Goal: Transaction & Acquisition: Purchase product/service

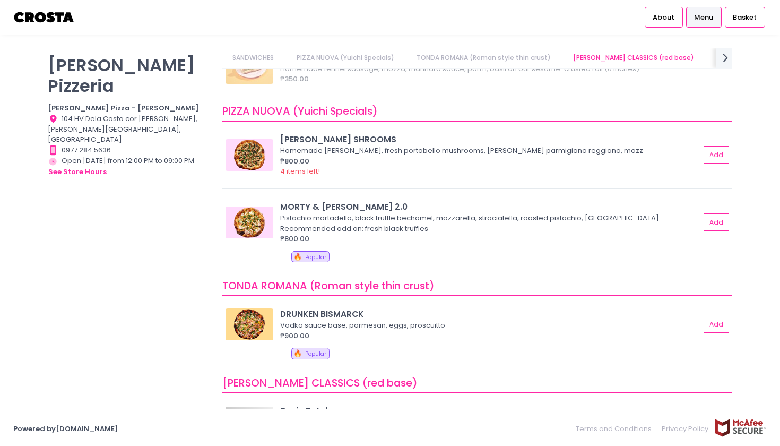
scroll to position [71, 0]
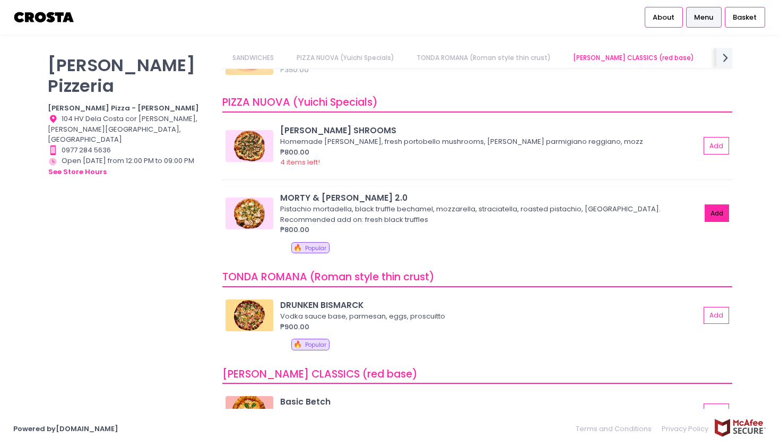
click at [712, 208] on button "Add" at bounding box center [717, 213] width 24 height 18
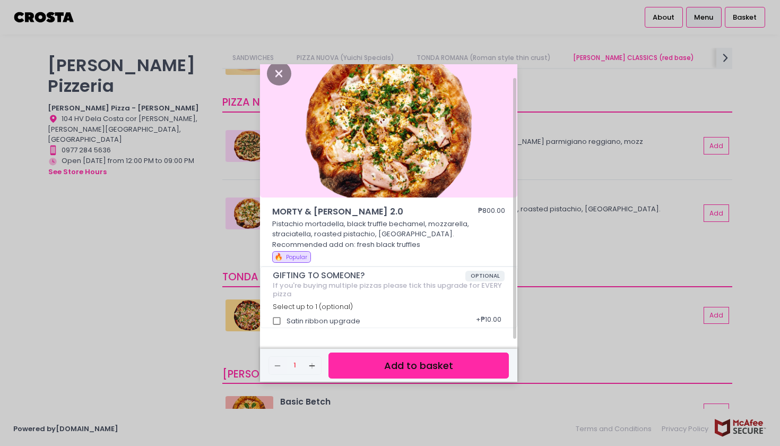
click at [364, 355] on button "Add to basket" at bounding box center [418, 365] width 180 height 26
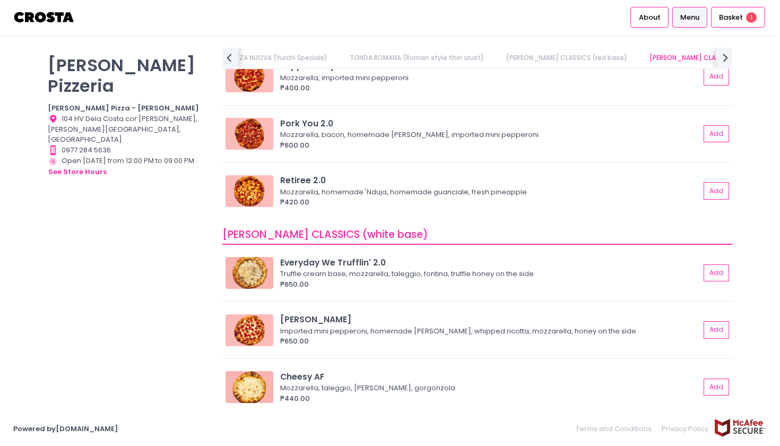
scroll to position [475, 0]
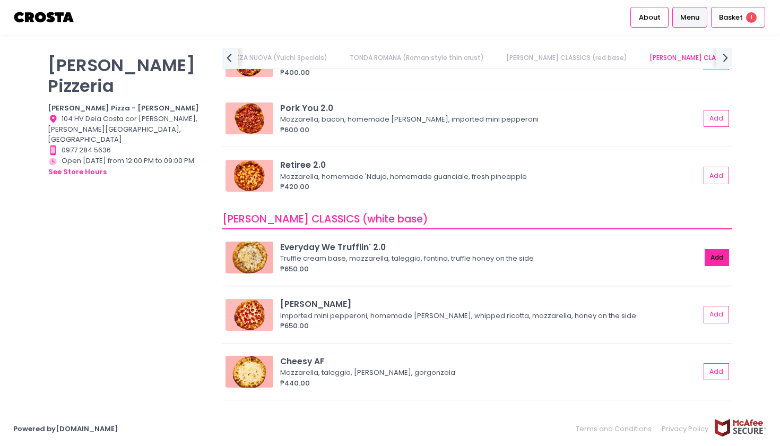
click at [715, 253] on button "Add" at bounding box center [717, 258] width 24 height 18
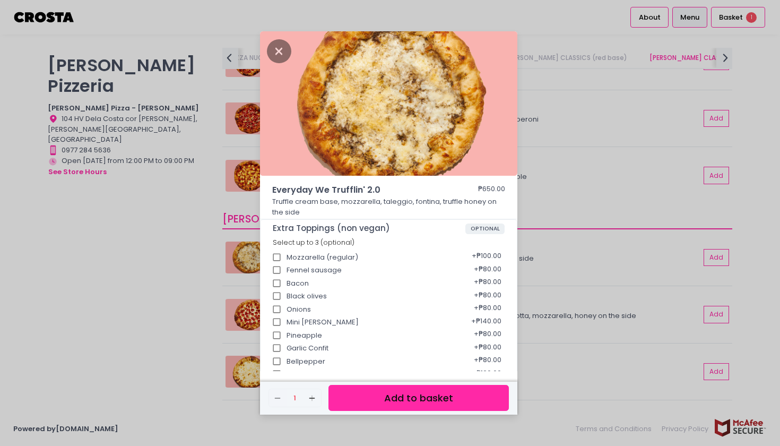
scroll to position [130, 0]
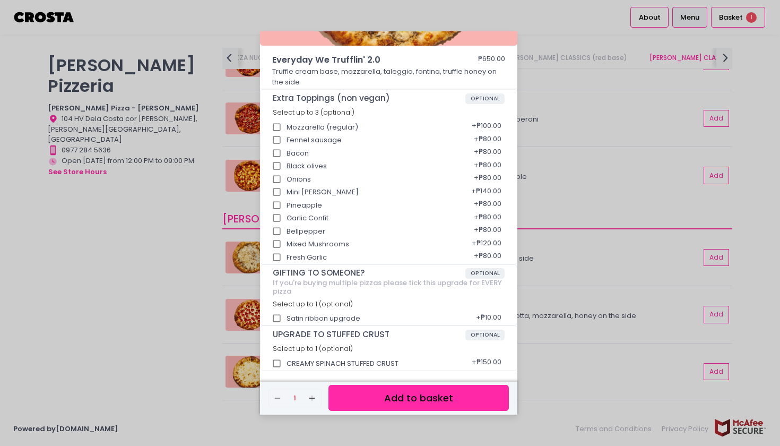
click at [366, 399] on button "Add to basket" at bounding box center [418, 398] width 180 height 26
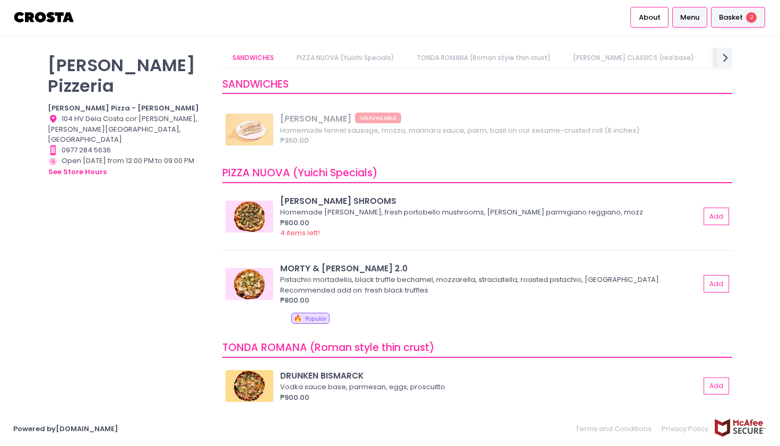
scroll to position [0, 0]
click at [748, 17] on span "2" at bounding box center [751, 17] width 11 height 11
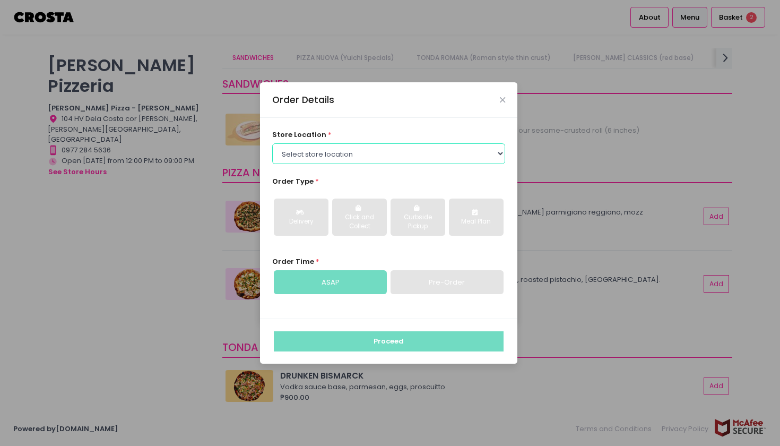
select select "5fabb2e53664a8677beaeb89"
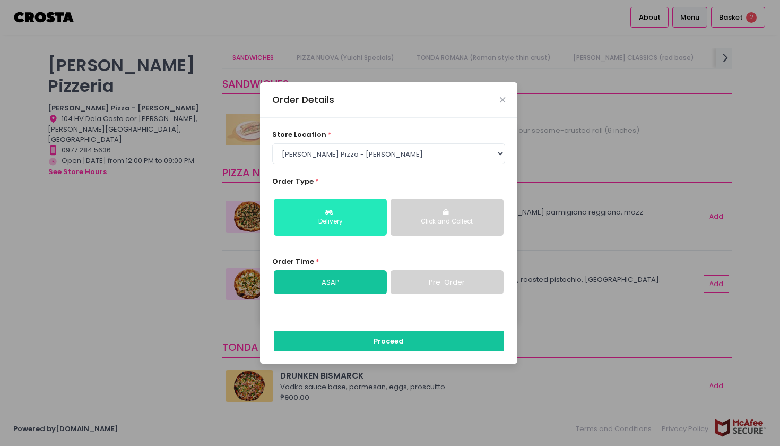
click at [339, 222] on div "Delivery" at bounding box center [330, 222] width 98 height 10
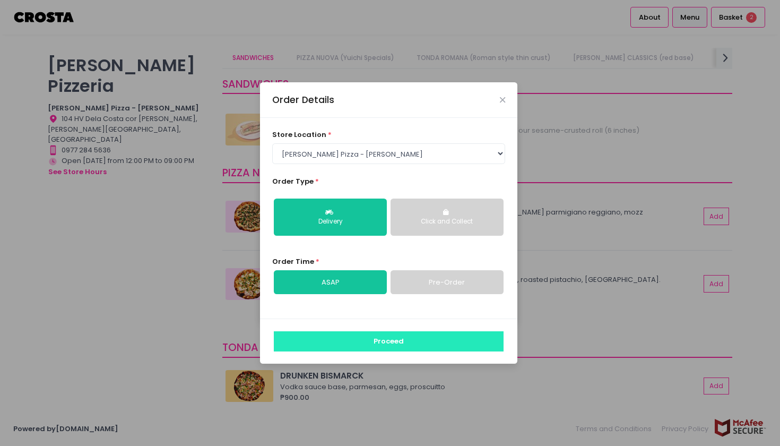
click at [366, 342] on button "Proceed" at bounding box center [389, 341] width 230 height 20
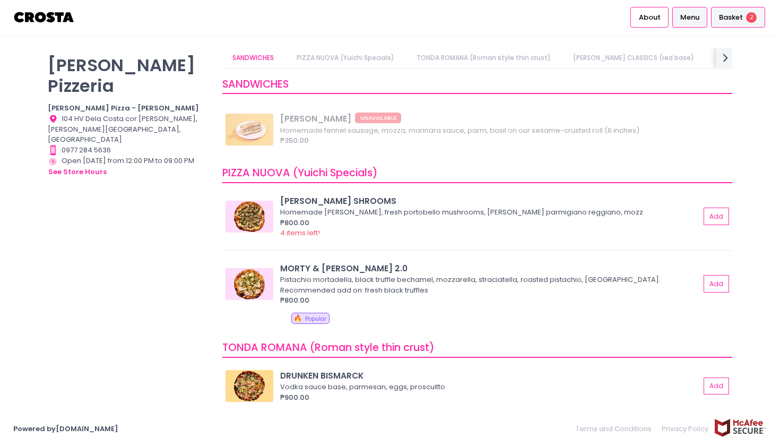
click at [728, 16] on span "Basket" at bounding box center [731, 17] width 24 height 11
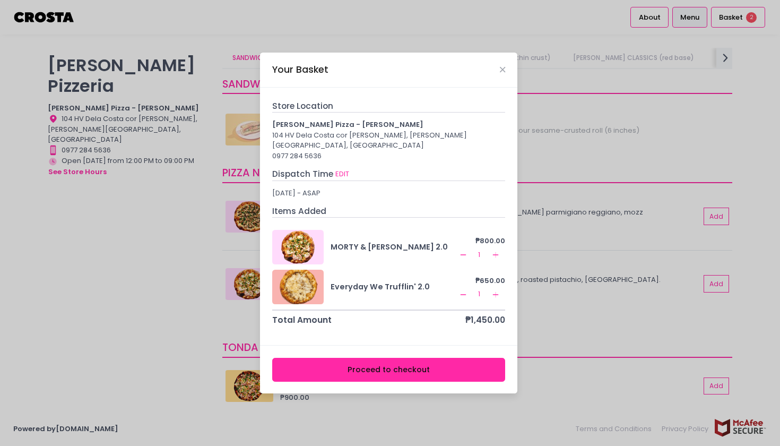
click at [345, 362] on button "Proceed to checkout" at bounding box center [389, 370] width 234 height 24
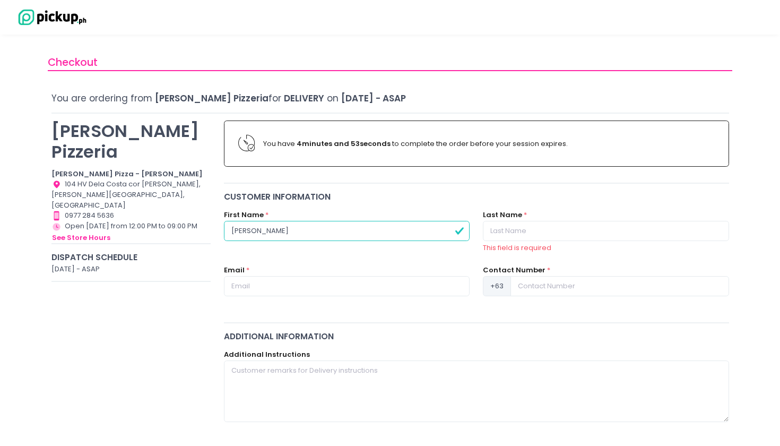
click at [274, 233] on input "Gabriel Cruz" at bounding box center [347, 231] width 246 height 20
type input "Gabriel"
click at [513, 227] on input "text" at bounding box center [606, 231] width 246 height 20
paste input "Cruz"
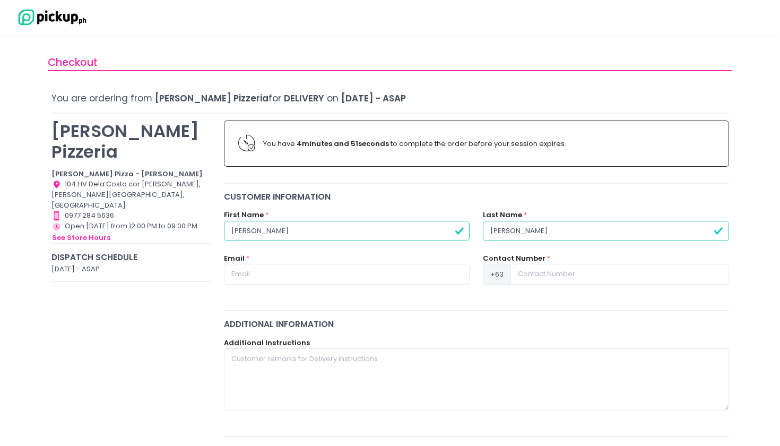
type input "Cruz"
type input "jeffgabriel71297@gmail.com"
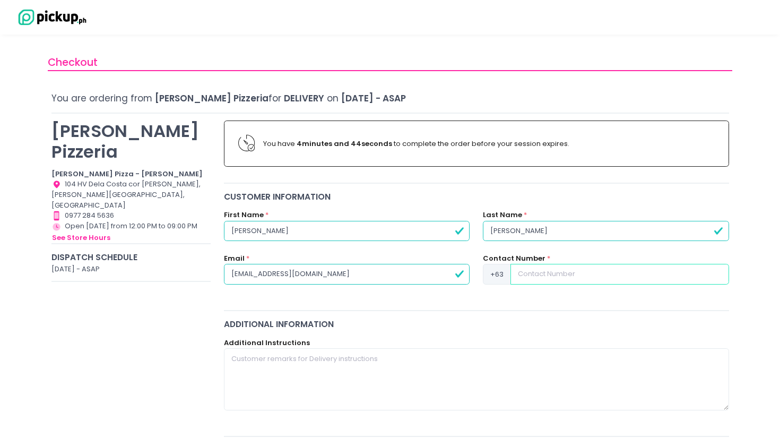
click at [540, 273] on input at bounding box center [620, 274] width 218 height 20
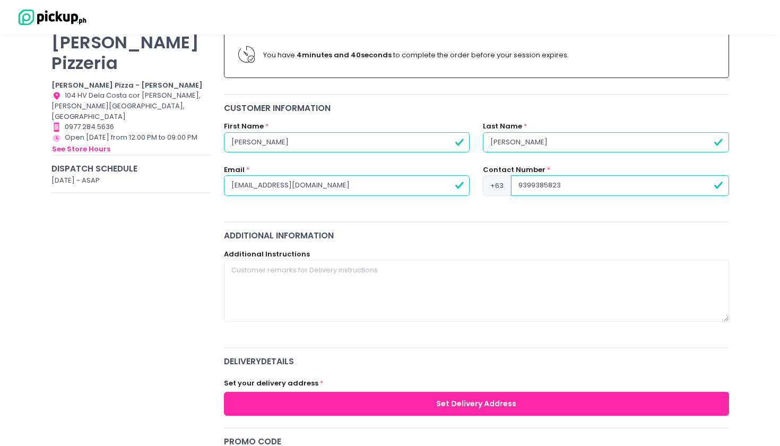
scroll to position [89, 0]
type input "9399385823"
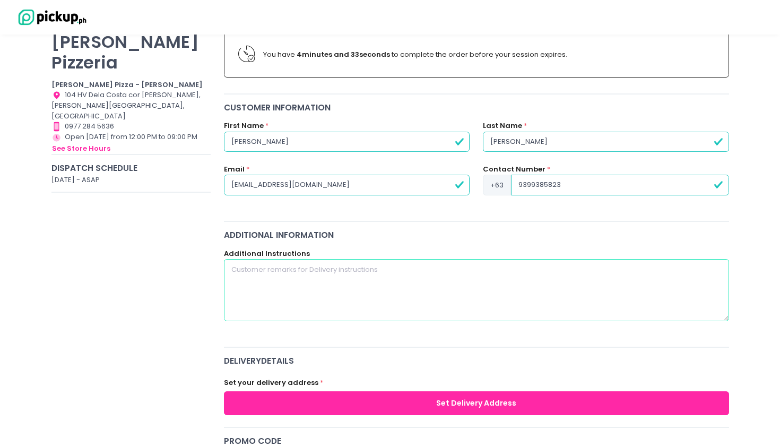
click at [374, 296] on textarea at bounding box center [476, 290] width 505 height 62
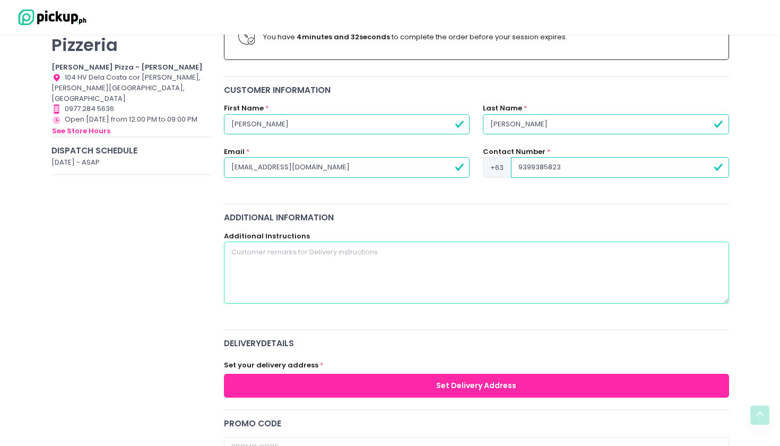
scroll to position [269, 0]
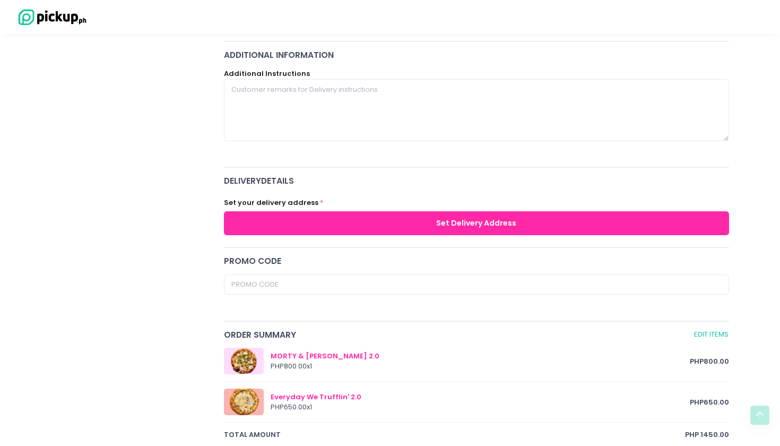
click at [405, 228] on button "Set Delivery Address" at bounding box center [476, 223] width 505 height 24
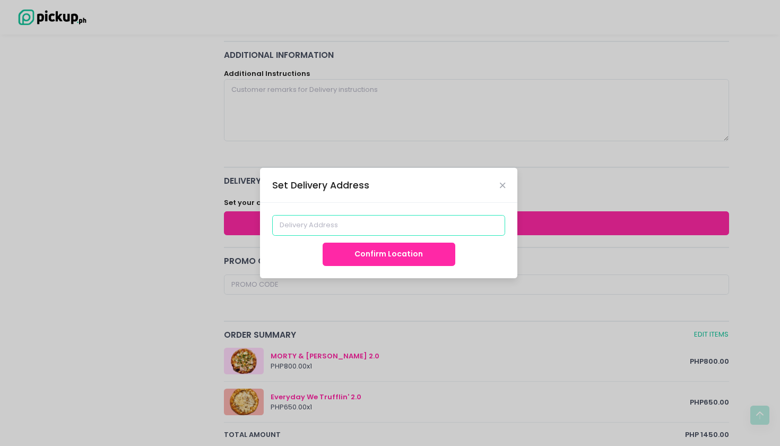
click at [390, 227] on input at bounding box center [389, 225] width 234 height 20
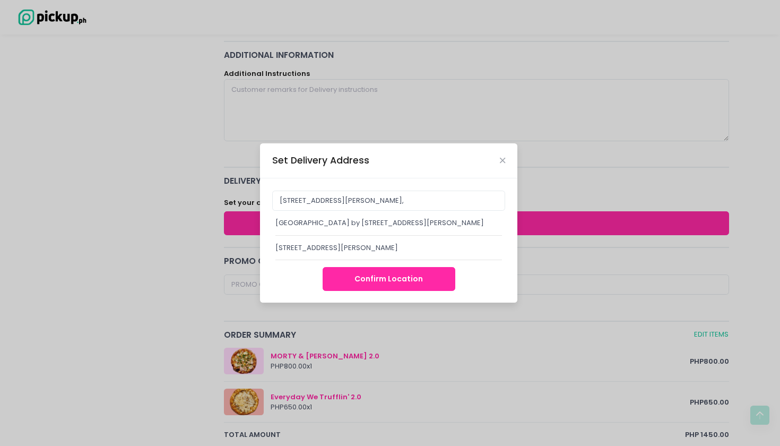
click at [385, 253] on div "1727 Dela Rosa Access Rd 3, Makati City, Metro Manila, Philippines" at bounding box center [388, 248] width 227 height 11
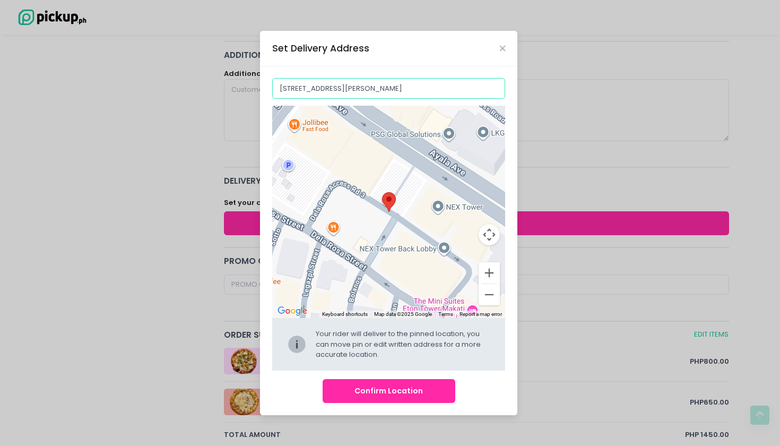
click at [297, 89] on input "1727 Dela Rosa Access Rd 3, Makati City, Metro Manila, Philippines" at bounding box center [389, 88] width 234 height 20
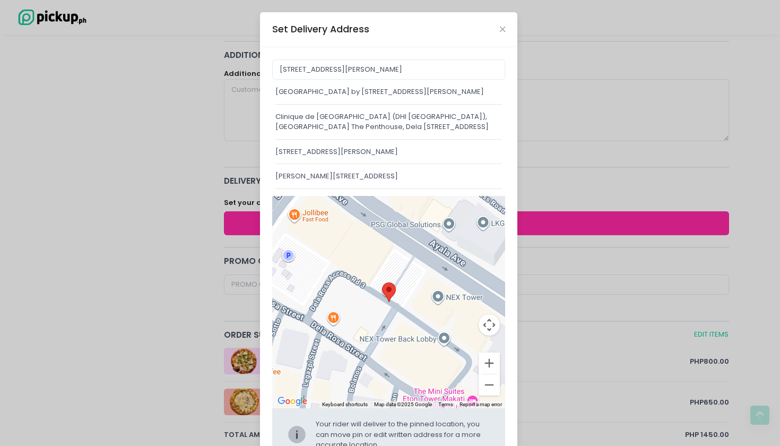
click at [318, 97] on div "Kroma Tower by Alveo Land, Dela Rosa Access Rd 3, Legazpi Village, Makati City,…" at bounding box center [388, 92] width 227 height 11
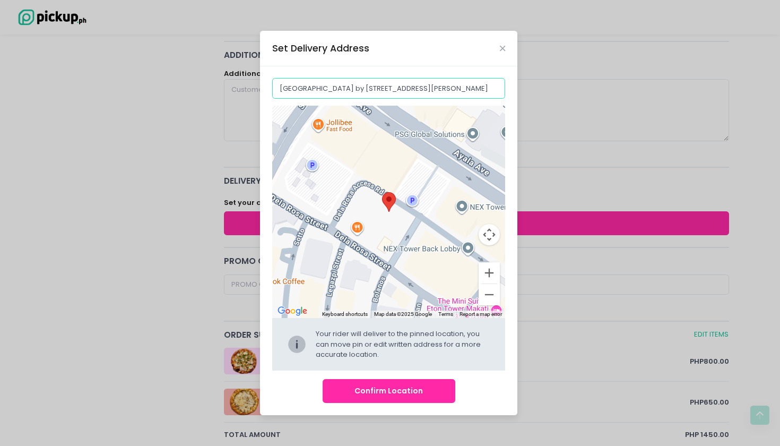
click at [278, 87] on input "Kroma Tower by Alveo Land, Dela Rosa Access Rd 3, Legazpi Village, Makati City,…" at bounding box center [389, 88] width 234 height 20
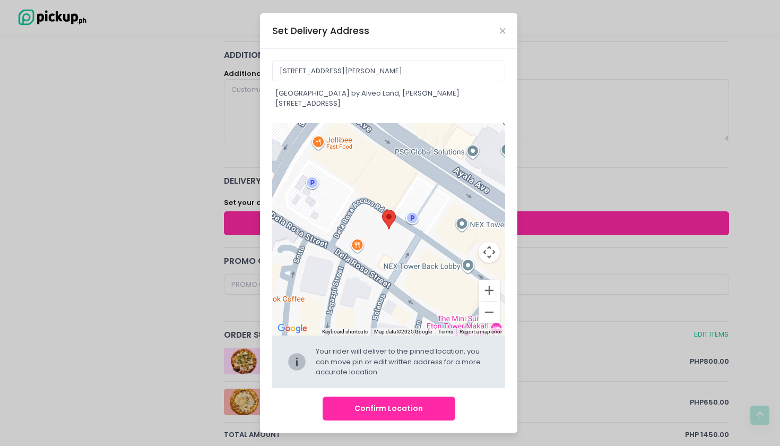
type input "Kroma Tower by Alveo Land, Dela Rosa Access Road 3, Legazpi Village, Makati Cit…"
click at [385, 407] on div "Kroma Tower by Alveo Land, Dela Rosa Access Road 3, Legazpi Village, Makati Cit…" at bounding box center [388, 241] width 257 height 384
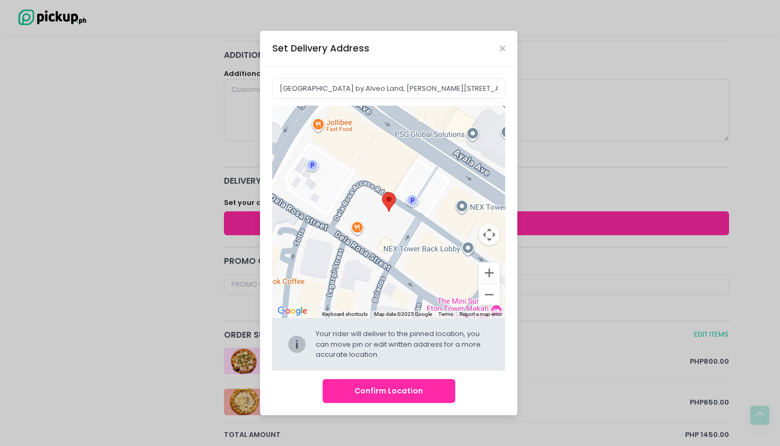
click at [386, 394] on button "Confirm Location" at bounding box center [389, 391] width 133 height 24
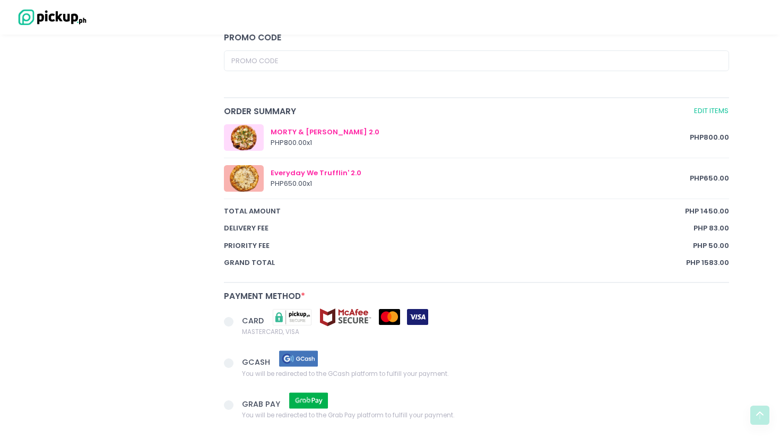
scroll to position [561, 0]
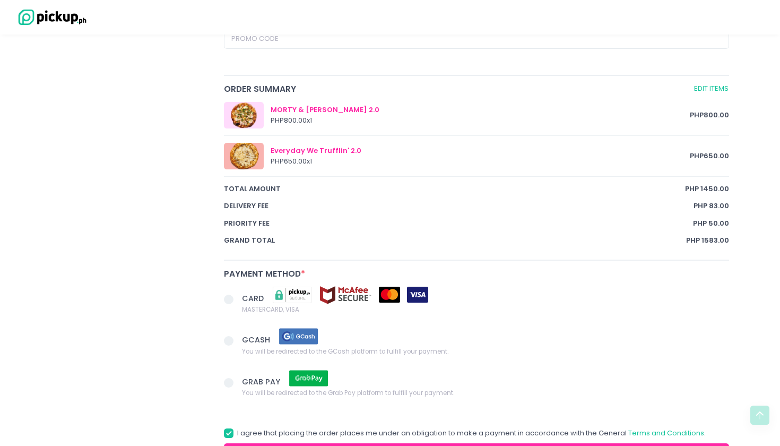
click at [234, 334] on span at bounding box center [233, 341] width 18 height 15
click at [237, 335] on input "GCASH You will be redirected to the GCash platform to fulfill your payment." at bounding box center [240, 338] width 7 height 7
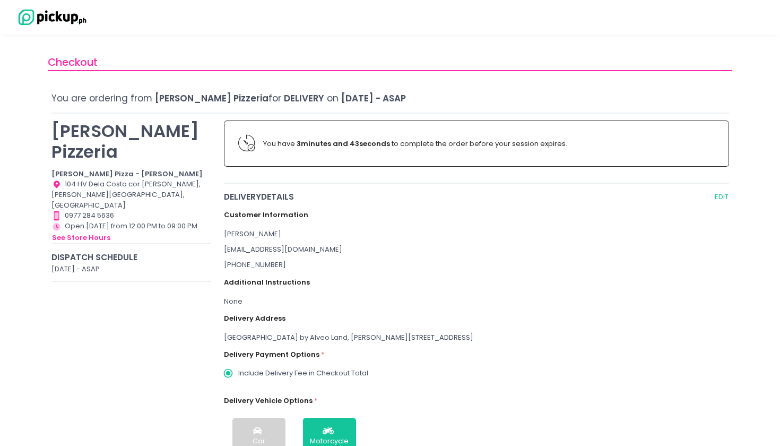
scroll to position [0, 0]
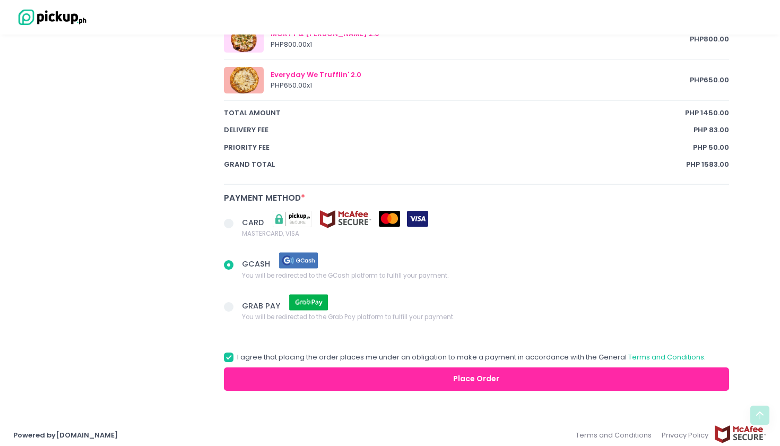
click at [356, 367] on button "Place Order" at bounding box center [476, 379] width 505 height 24
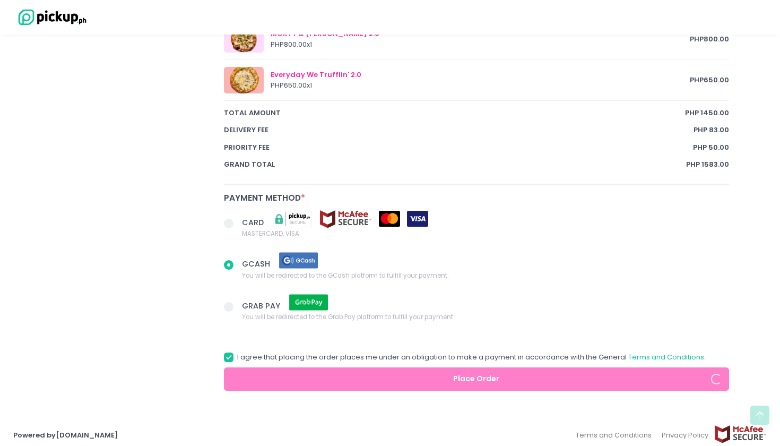
scroll to position [636, 0]
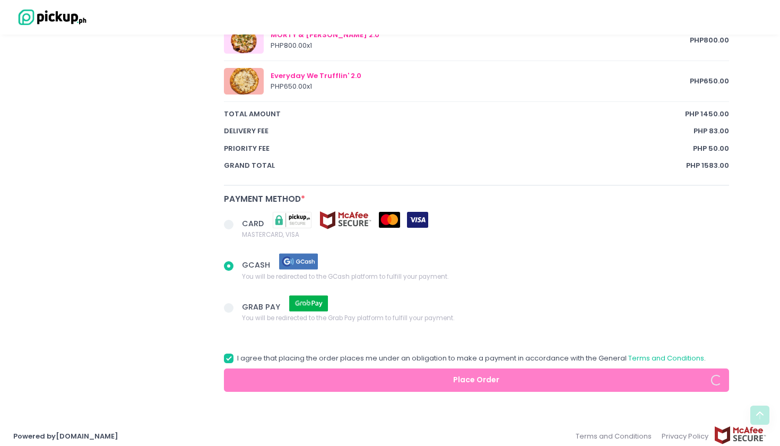
radio input "true"
